Goal: Information Seeking & Learning: Check status

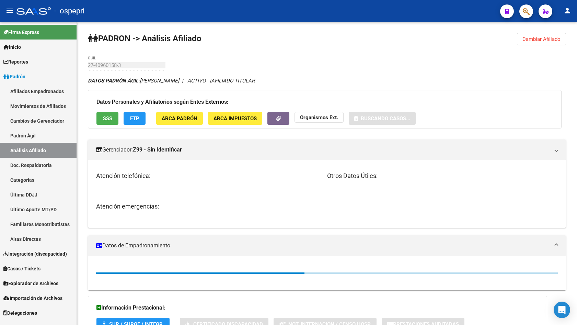
click at [525, 10] on icon "button" at bounding box center [526, 12] width 7 height 8
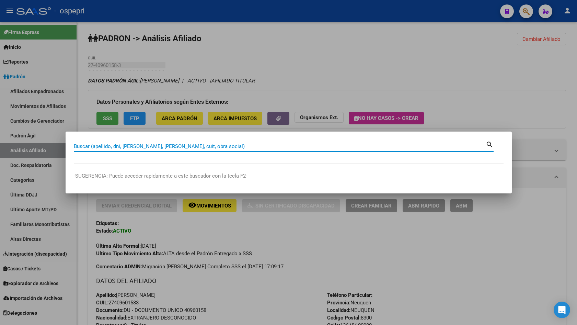
paste input "37175812"
type input "37175812"
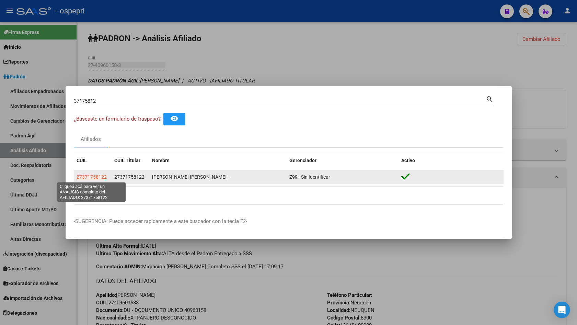
click at [96, 176] on span "27371758122" at bounding box center [92, 176] width 30 height 5
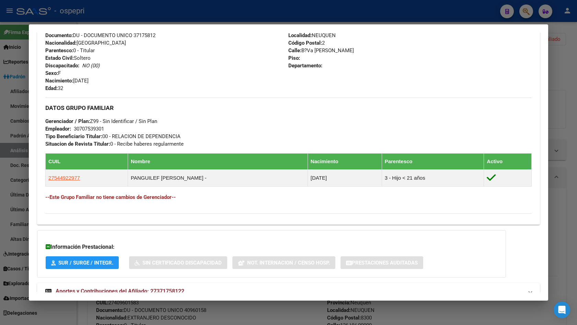
scroll to position [286, 0]
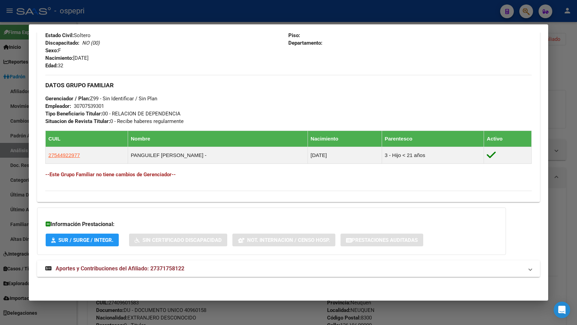
click at [178, 276] on mat-expansion-panel-header "Aportes y Contribuciones del Afiliado: 27371758122" at bounding box center [288, 268] width 503 height 16
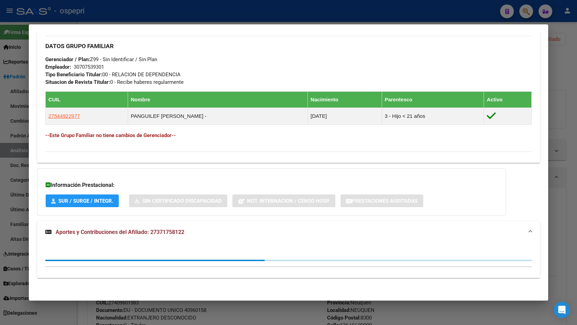
scroll to position [327, 0]
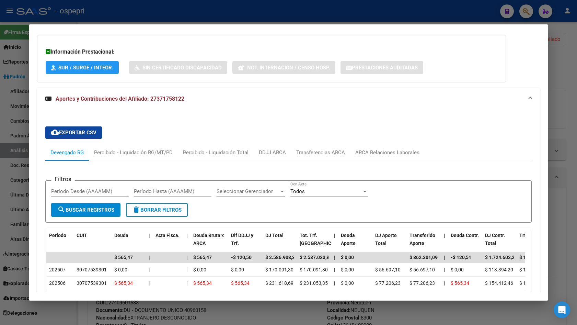
click at [385, 133] on div "cloud_download Exportar CSV Devengado RG Percibido - Liquidación RG/MT/PD Perci…" at bounding box center [288, 273] width 487 height 304
click at [386, 147] on div "ARCA Relaciones Laborales" at bounding box center [387, 152] width 75 height 16
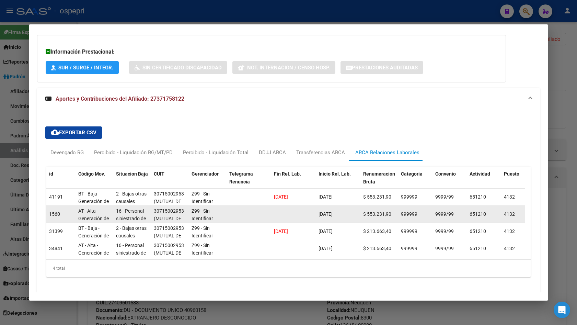
scroll to position [0, 0]
drag, startPoint x: 161, startPoint y: 216, endPoint x: 198, endPoint y: 213, distance: 36.8
click at [198, 213] on div "1560 AT - Alta - Generación de clave 16 - Personal siniestrado de terceros 3071…" at bounding box center [472, 214] width 853 height 17
drag, startPoint x: 166, startPoint y: 203, endPoint x: 161, endPoint y: 208, distance: 7.0
click at [166, 203] on span "(MUTUAL DE EMPLEADOS Y OBREROS PETROLEROS PRIVADOS ART MUTUAL)" at bounding box center [170, 220] width 32 height 45
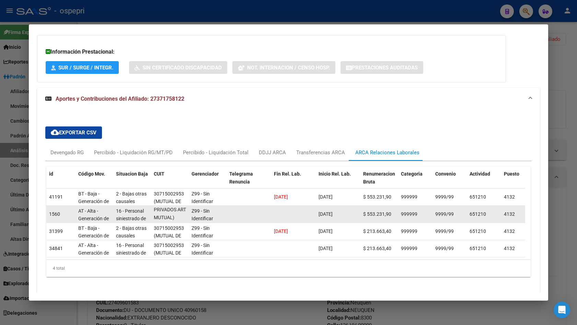
scroll to position [0, 0]
drag, startPoint x: 159, startPoint y: 218, endPoint x: 179, endPoint y: 217, distance: 20.0
click at [178, 218] on span "(MUTUAL DE EMPLEADOS Y OBREROS PETROLEROS PRIVADOS ART MUTUAL)" at bounding box center [170, 197] width 32 height 45
click at [176, 219] on span "(MUTUAL DE EMPLEADOS Y OBREROS PETROLEROS PRIVADOS ART MUTUAL)" at bounding box center [170, 197] width 32 height 45
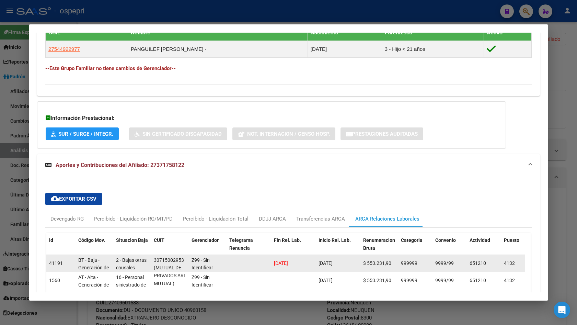
scroll to position [459, 0]
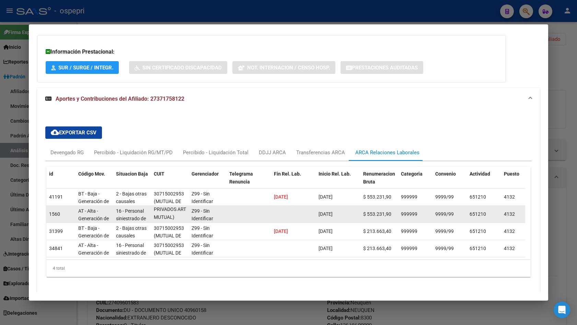
drag, startPoint x: 156, startPoint y: 215, endPoint x: 182, endPoint y: 219, distance: 26.3
click at [182, 219] on span "(MUTUAL DE EMPLEADOS Y OBREROS PETROLEROS PRIVADOS ART MUTUAL)" at bounding box center [170, 197] width 32 height 45
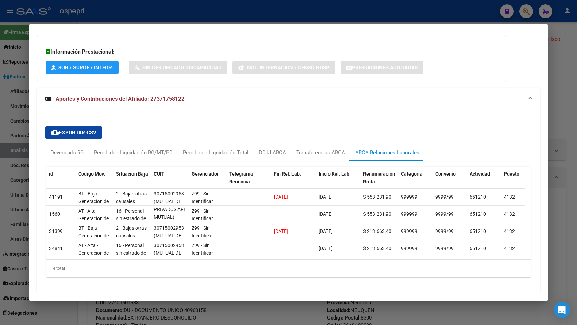
click at [563, 107] on div at bounding box center [288, 162] width 577 height 325
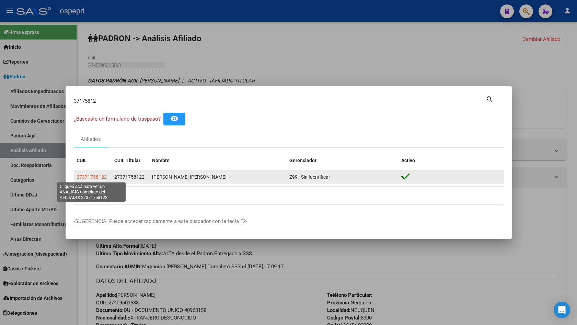
click at [94, 178] on span "27371758122" at bounding box center [92, 176] width 30 height 5
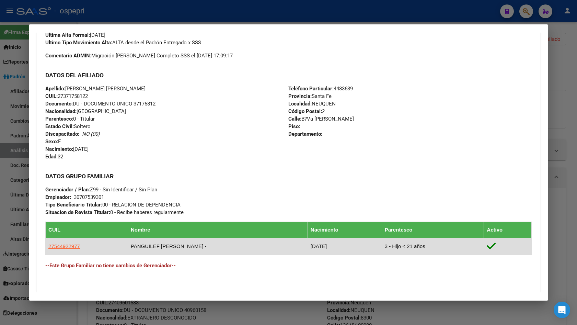
scroll to position [286, 0]
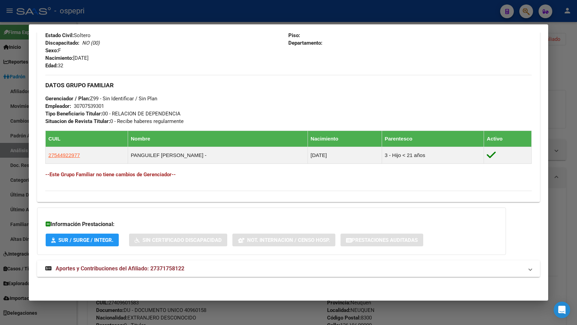
click at [133, 267] on span "Aportes y Contribuciones del Afiliado: 27371758122" at bounding box center [120, 268] width 129 height 7
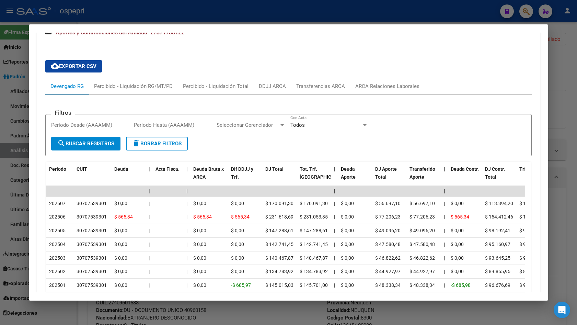
scroll to position [527, 0]
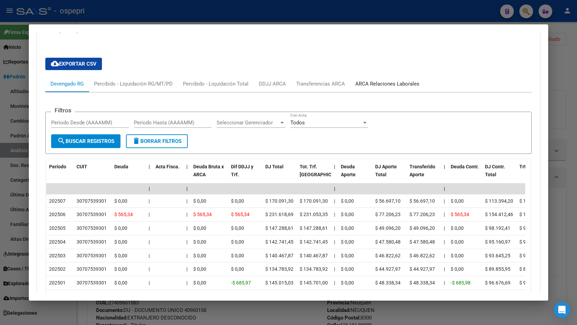
click at [376, 81] on div "ARCA Relaciones Laborales" at bounding box center [387, 84] width 64 height 8
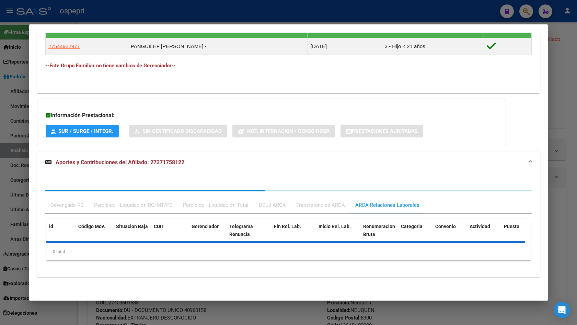
scroll to position [480, 0]
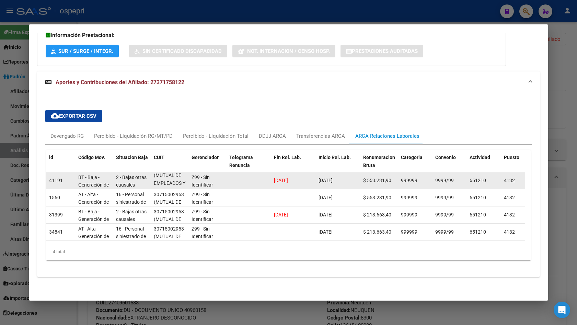
drag, startPoint x: 160, startPoint y: 172, endPoint x: 172, endPoint y: 176, distance: 12.4
click at [172, 176] on div "30715002953 (MUTUAL DE EMPLEADOS Y OBREROS PETROLEROS PRIVADOS ART MUTUAL)" at bounding box center [170, 180] width 32 height 14
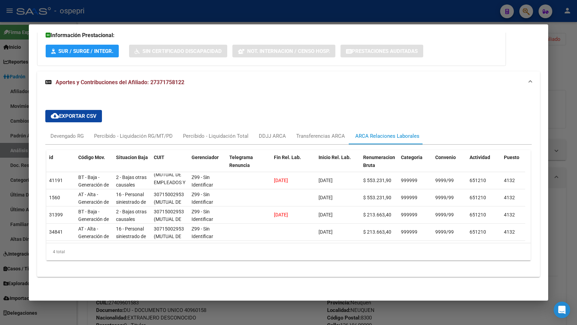
click at [566, 91] on div at bounding box center [288, 162] width 577 height 325
